Goal: Obtain resource: Download file/media

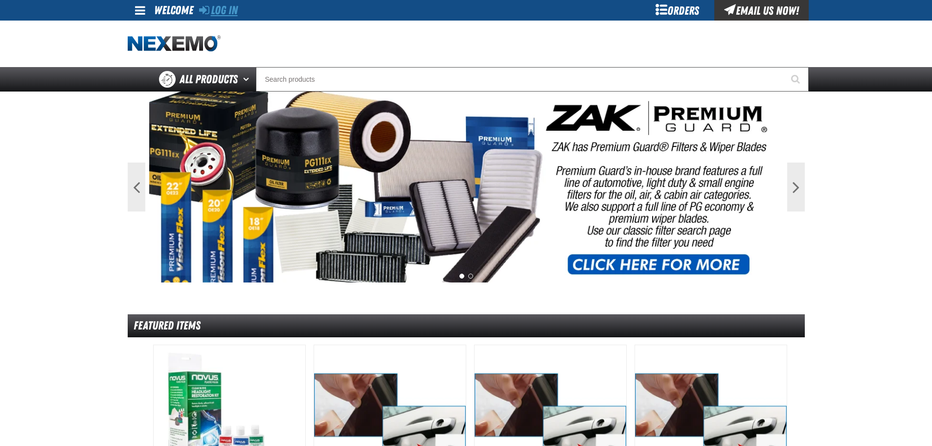
click at [219, 8] on link "Log In" at bounding box center [218, 10] width 39 height 14
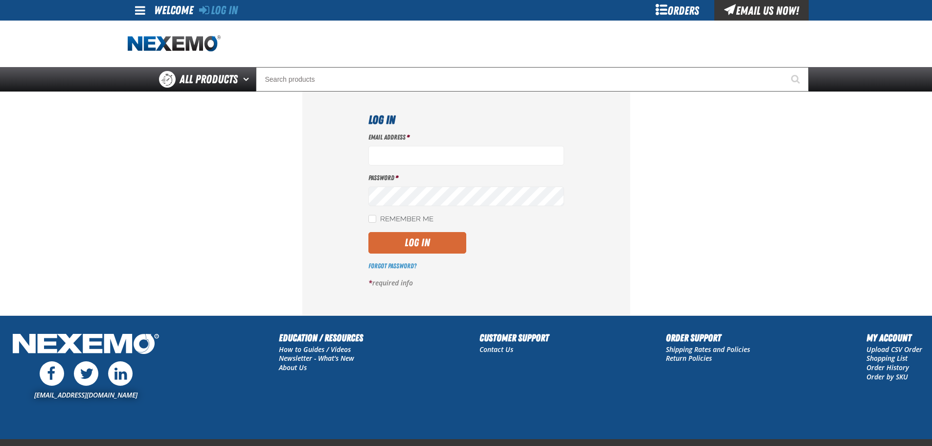
type input "dbatchelder@vtaig.com"
click at [438, 243] on button "Log In" at bounding box center [418, 243] width 98 height 22
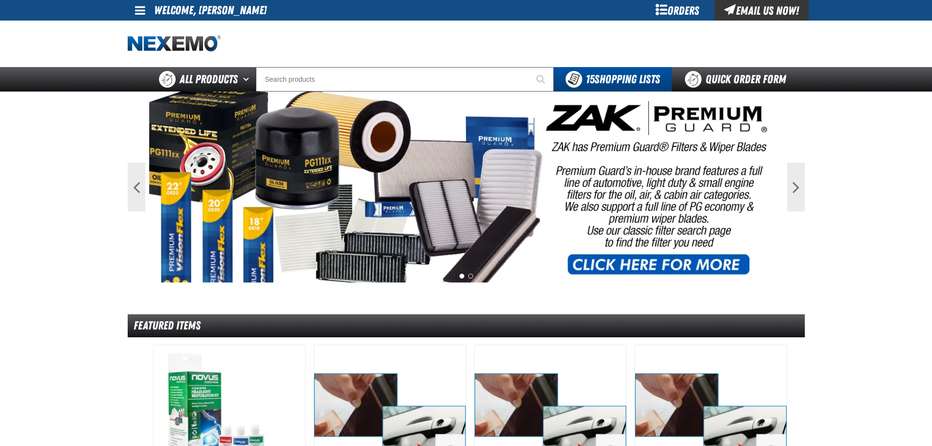
click at [141, 4] on span at bounding box center [140, 10] width 10 height 12
click at [166, 28] on link "My Account My Account" at bounding box center [154, 28] width 44 height 9
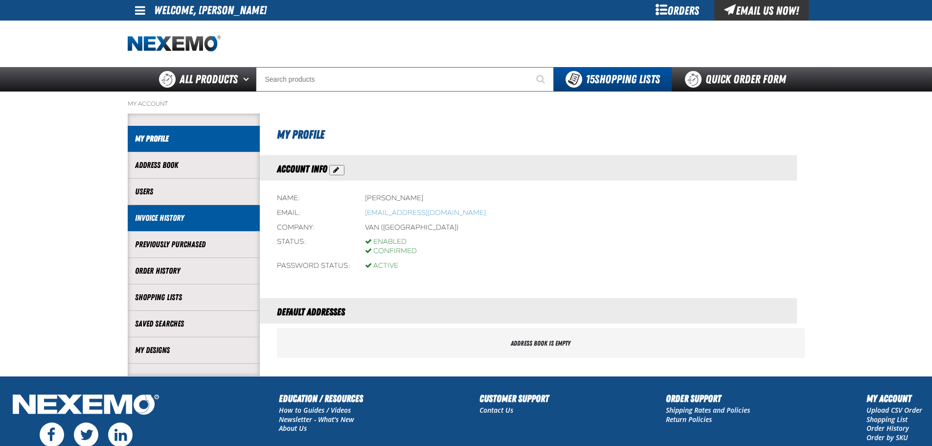
click at [163, 219] on link "Invoice History" at bounding box center [193, 217] width 117 height 11
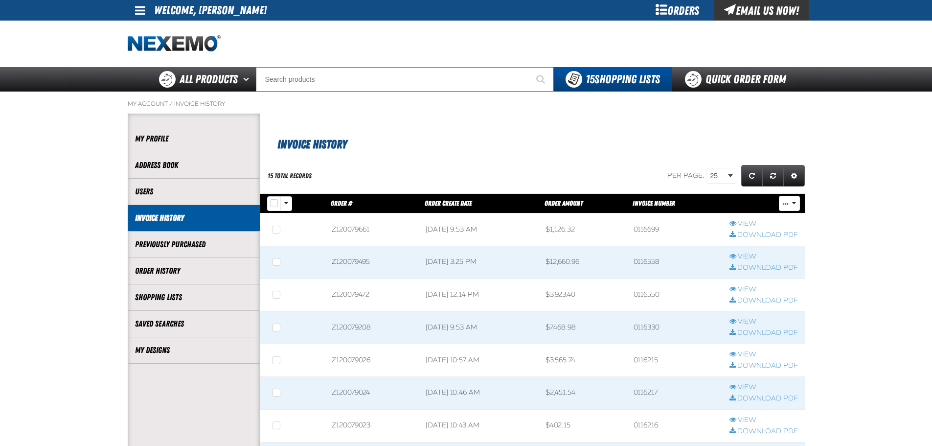
scroll to position [0, 0]
click at [755, 235] on link "Download PDF" at bounding box center [764, 234] width 69 height 9
